Goal: Find specific page/section: Find specific page/section

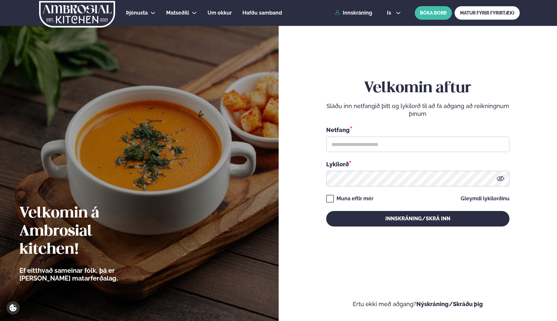
type input "**********"
click at [326, 211] on button "Innskráning/Skrá inn" at bounding box center [417, 219] width 183 height 16
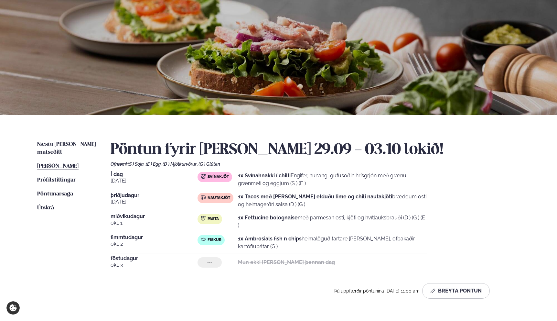
scroll to position [40, 0]
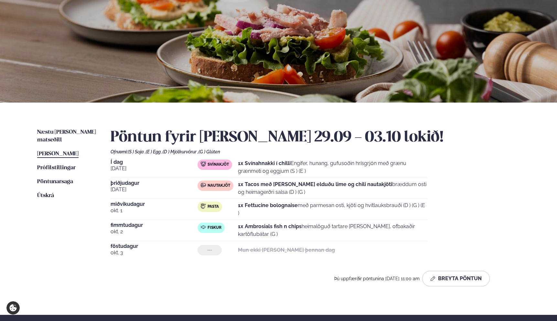
click at [76, 150] on link "[PERSON_NAME] matseðill [PERSON_NAME]" at bounding box center [57, 154] width 41 height 8
click at [75, 136] on ul "Næstu [PERSON_NAME] matseðill Næsta vika [PERSON_NAME] matseðill [PERSON_NAME] …" at bounding box center [67, 209] width 60 height 163
click at [75, 127] on div "Næstu [PERSON_NAME] matseðill Næsta vika [PERSON_NAME] matseðill [PERSON_NAME] …" at bounding box center [278, 208] width 521 height 212
click at [75, 130] on span "Næstu [PERSON_NAME] matseðill" at bounding box center [66, 135] width 59 height 13
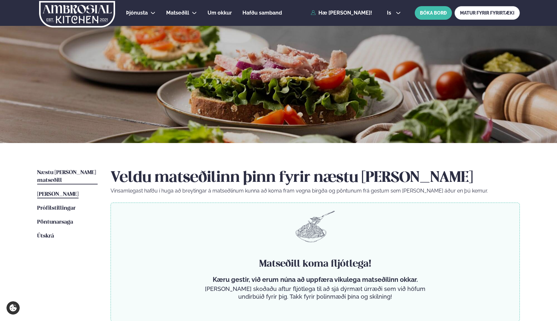
click at [72, 191] on span "[PERSON_NAME]" at bounding box center [57, 193] width 41 height 5
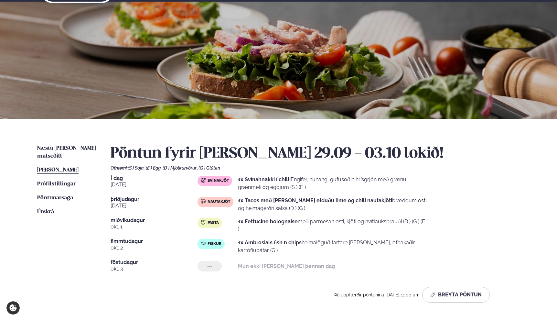
scroll to position [68, 0]
